Goal: Task Accomplishment & Management: Complete application form

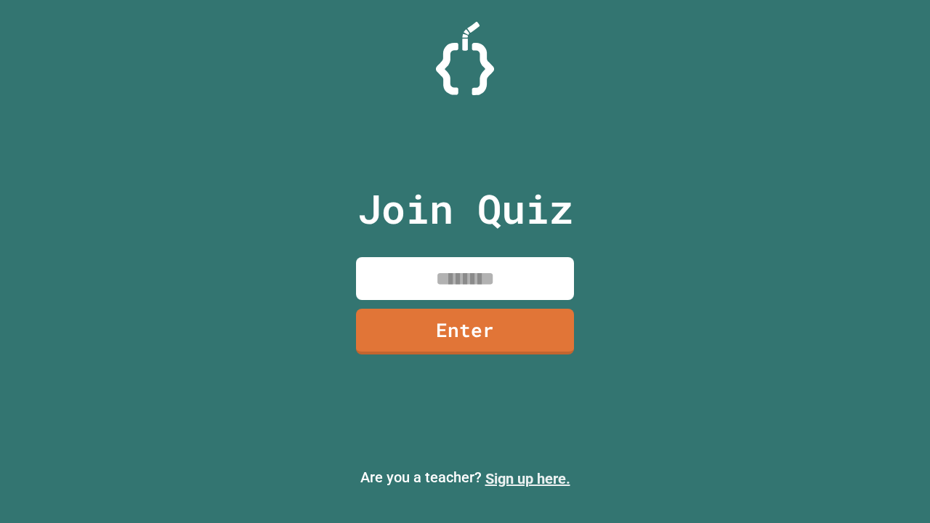
click at [527, 479] on link "Sign up here." at bounding box center [527, 478] width 85 height 17
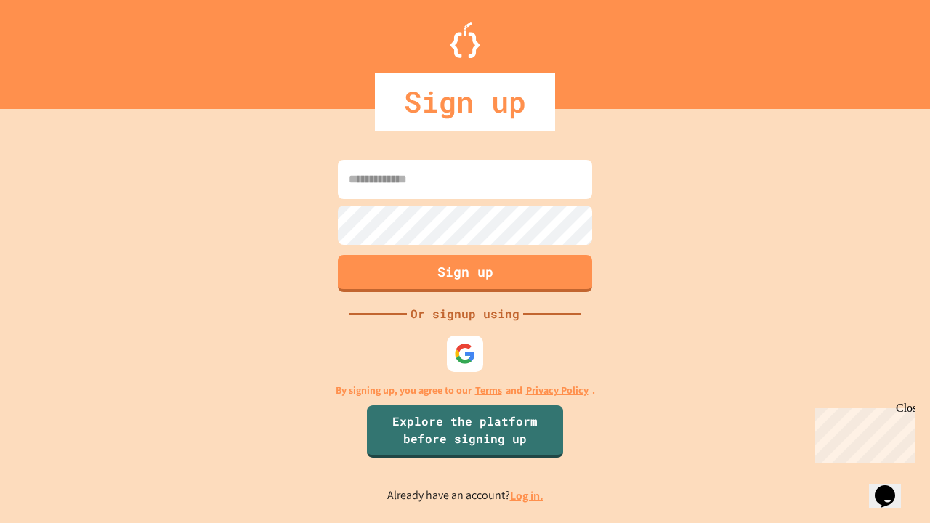
click at [527, 496] on link "Log in." at bounding box center [526, 495] width 33 height 15
